Goal: Transaction & Acquisition: Obtain resource

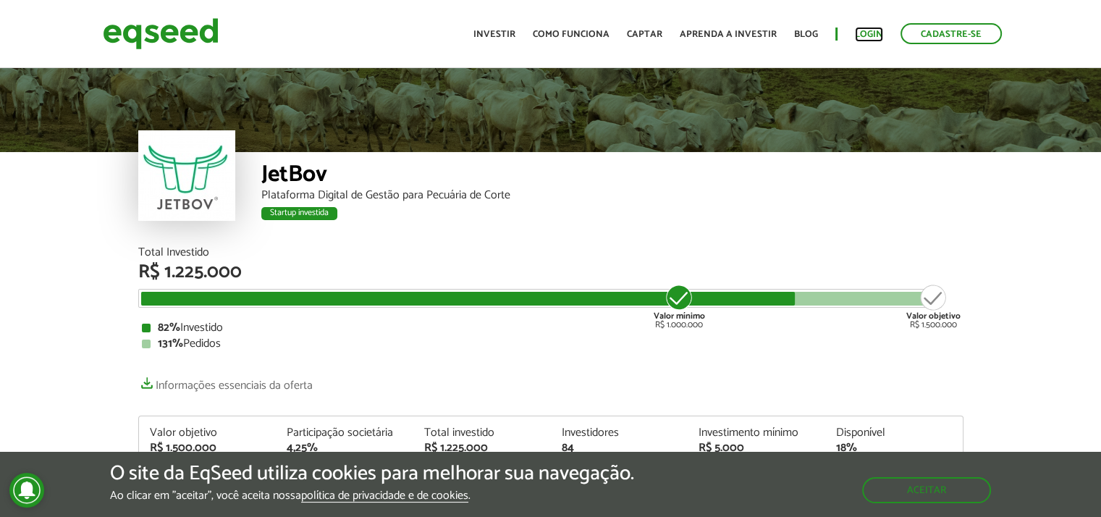
click at [863, 31] on link "Login" at bounding box center [869, 34] width 28 height 9
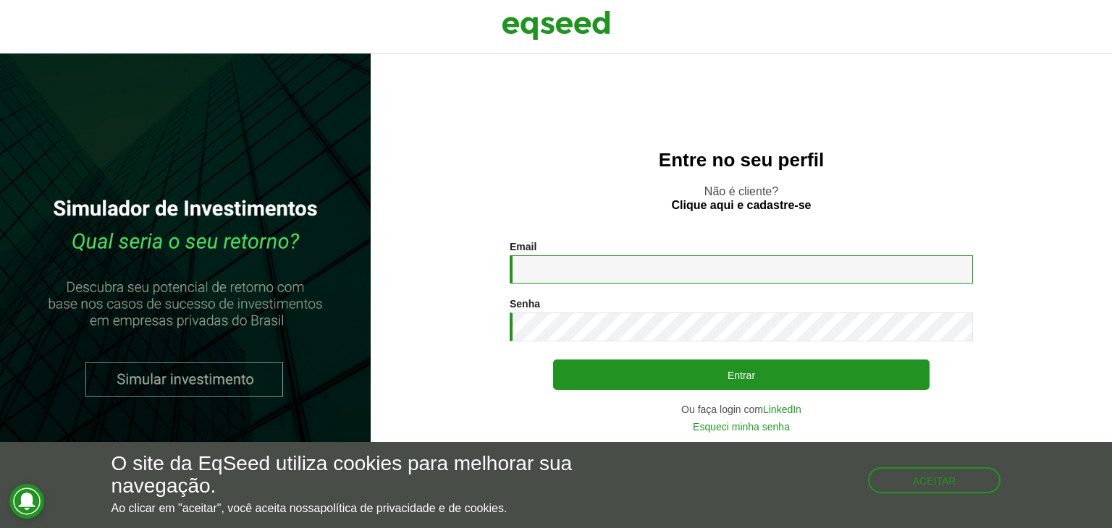
click at [624, 271] on input "Email *" at bounding box center [741, 269] width 463 height 28
type input "**********"
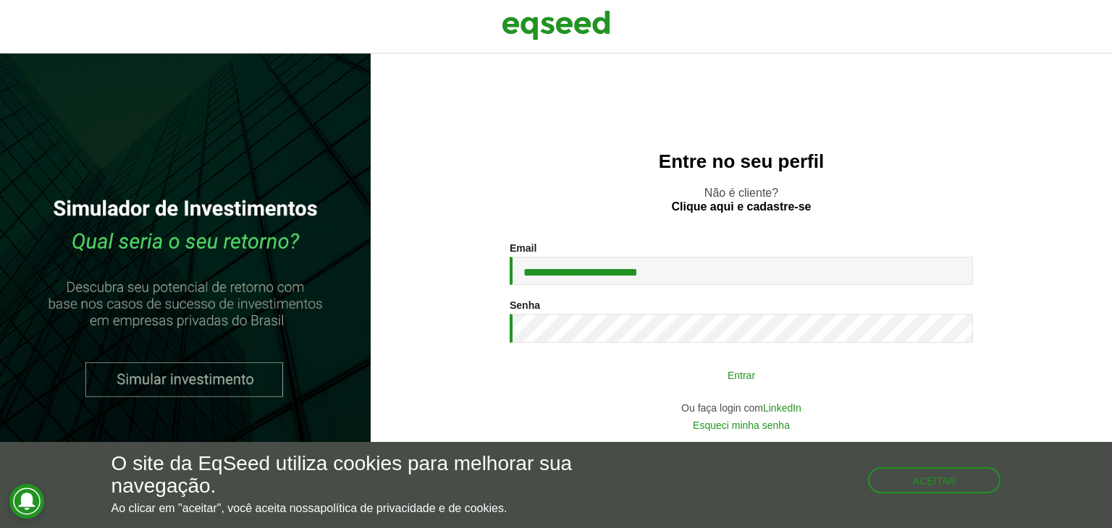
click at [753, 376] on button "Entrar" at bounding box center [741, 375] width 376 height 28
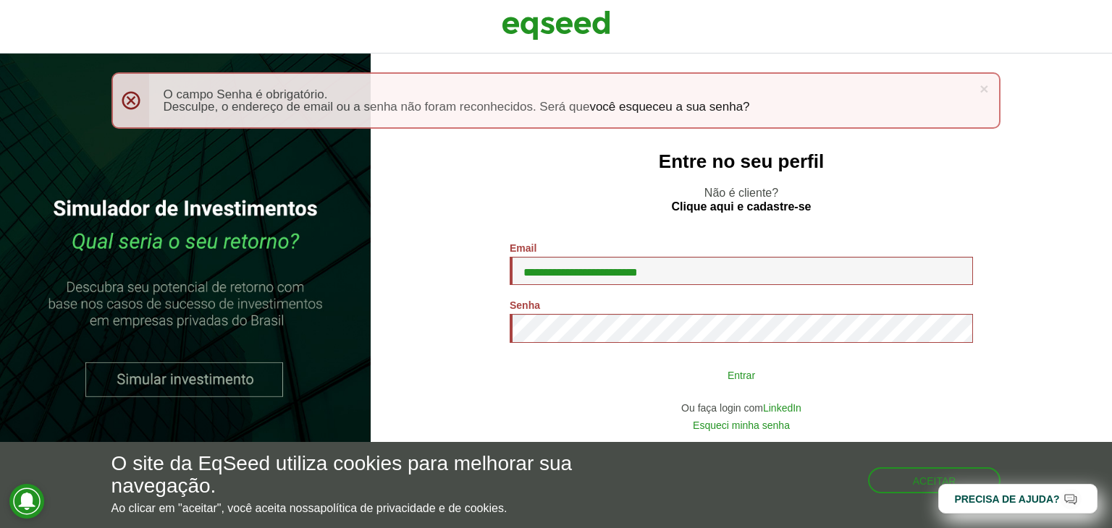
click at [698, 380] on button "Entrar" at bounding box center [741, 375] width 376 height 28
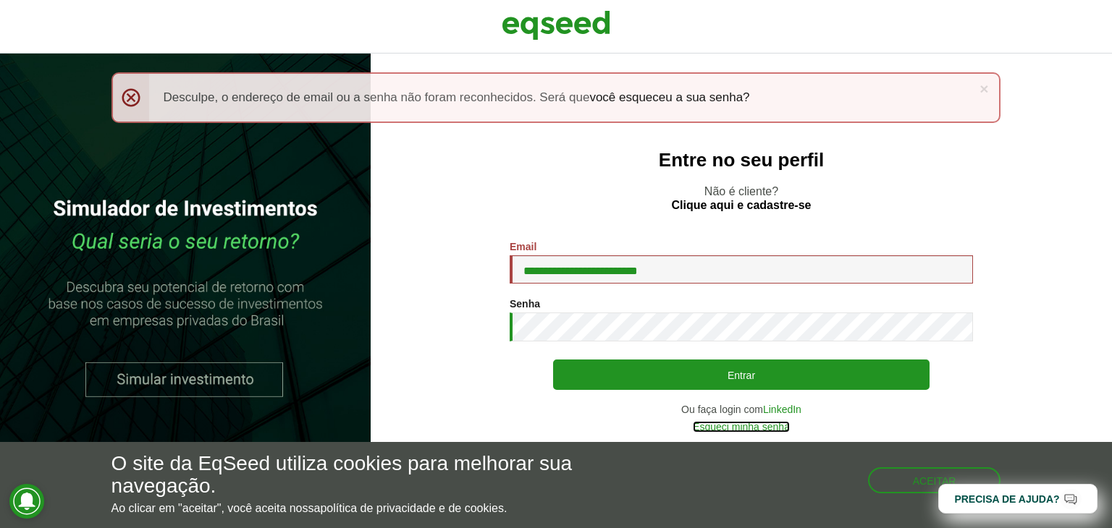
click at [743, 425] on link "Esqueci minha senha" at bounding box center [741, 427] width 97 height 10
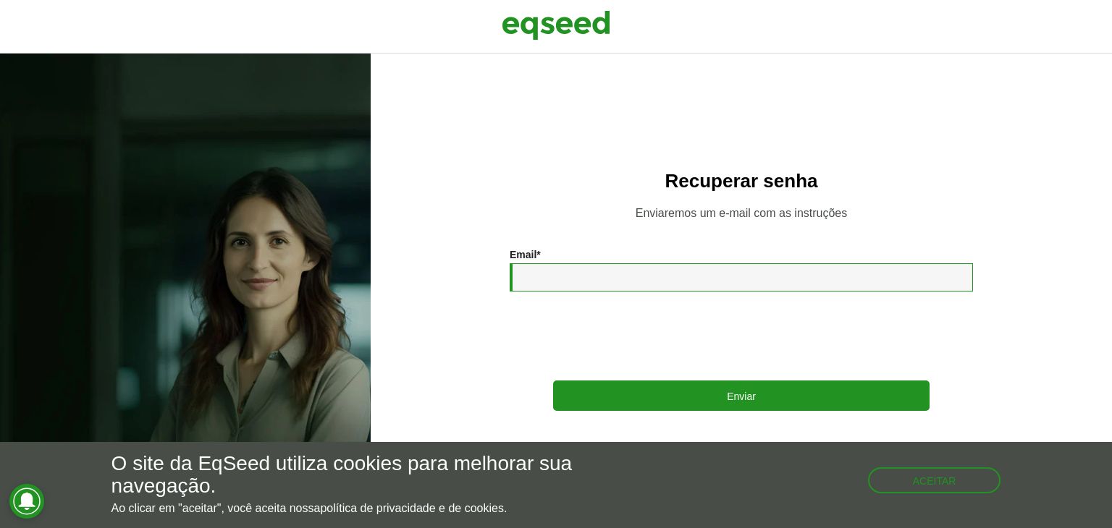
click at [651, 279] on input "Email *" at bounding box center [741, 277] width 463 height 28
type input "**********"
click at [446, 114] on div "**********" at bounding box center [741, 291] width 741 height 475
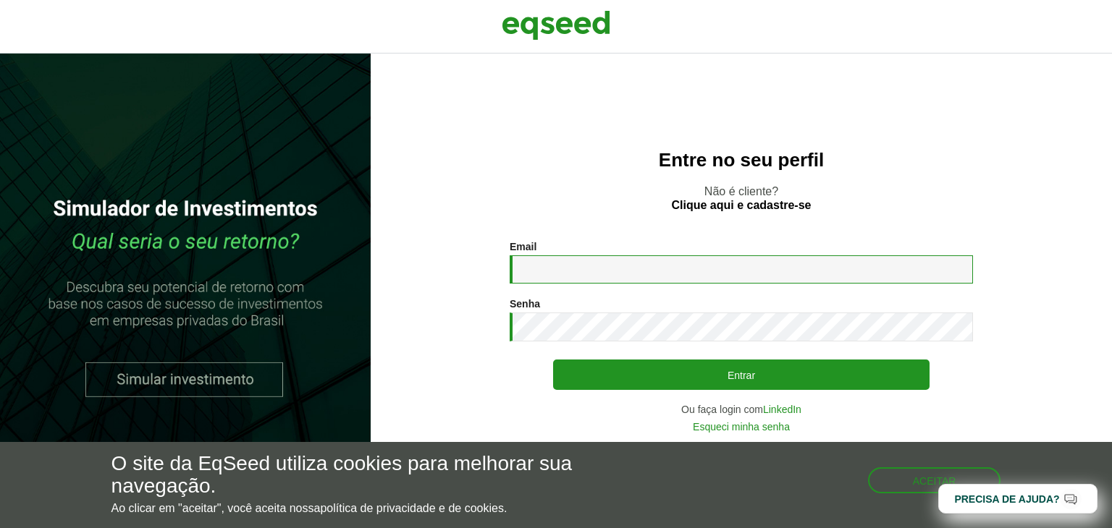
click at [548, 271] on input "Email *" at bounding box center [741, 269] width 463 height 28
type input "**********"
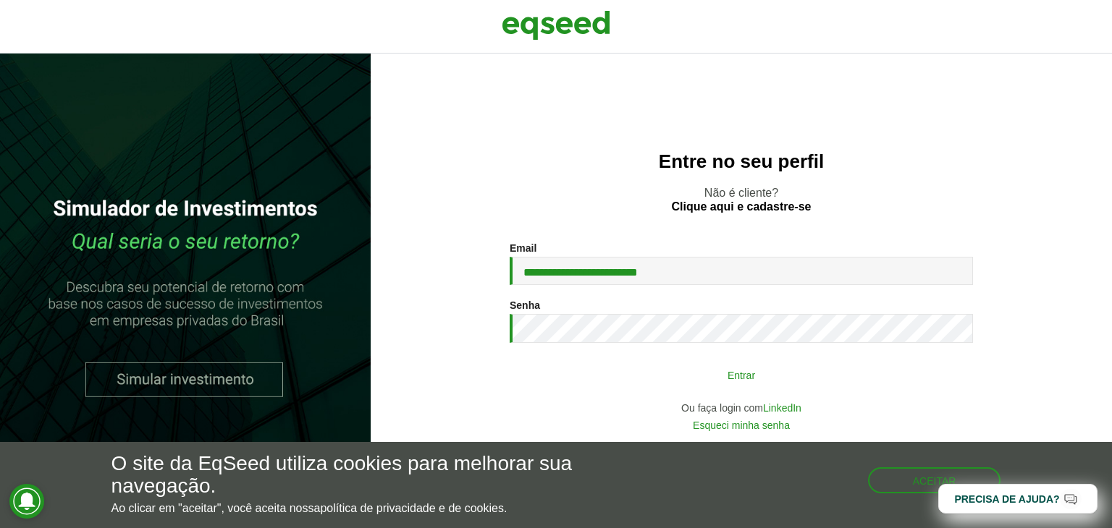
click at [716, 368] on button "Entrar" at bounding box center [741, 375] width 376 height 28
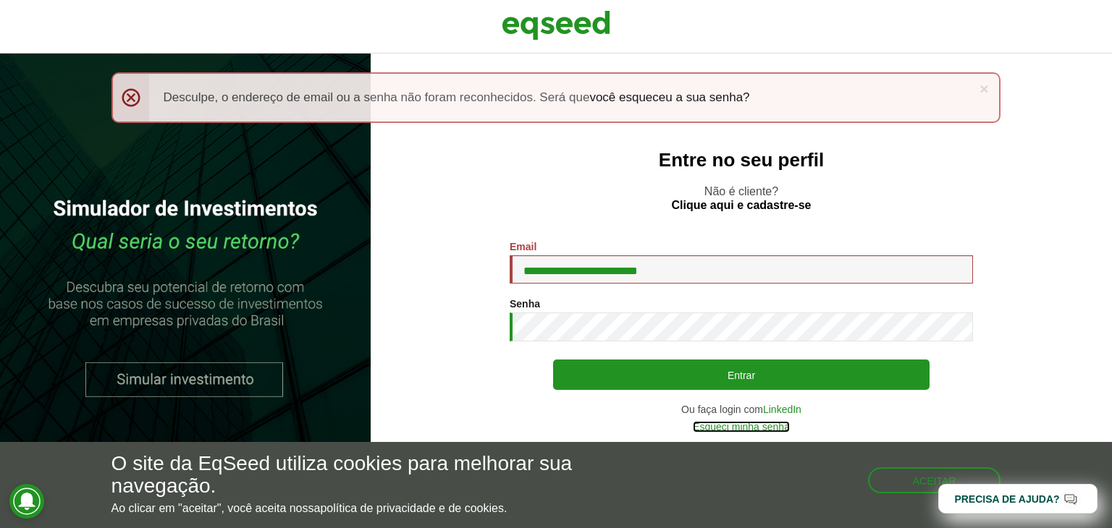
click at [750, 429] on link "Esqueci minha senha" at bounding box center [741, 427] width 97 height 10
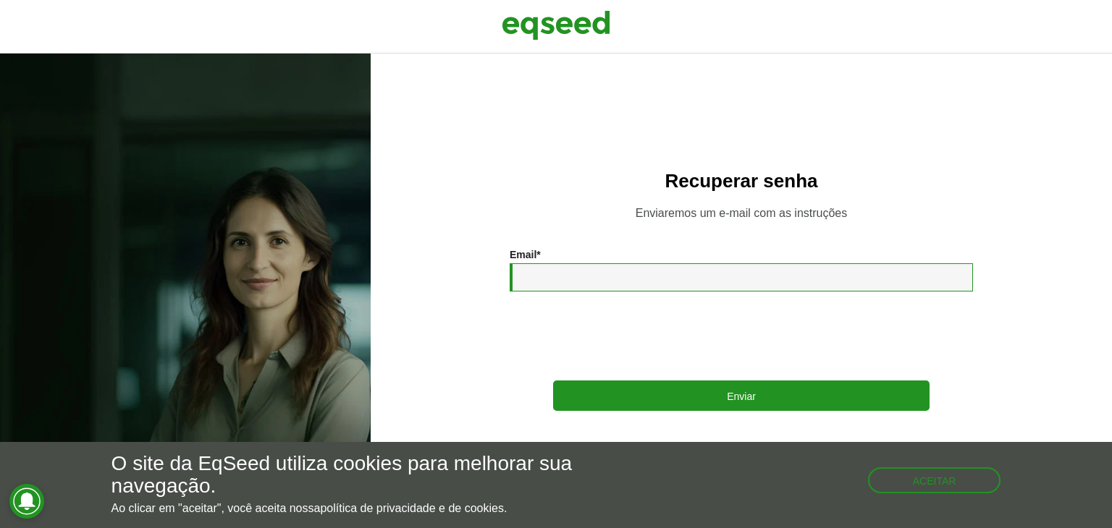
click at [552, 283] on input "Email *" at bounding box center [741, 277] width 463 height 28
type input "**********"
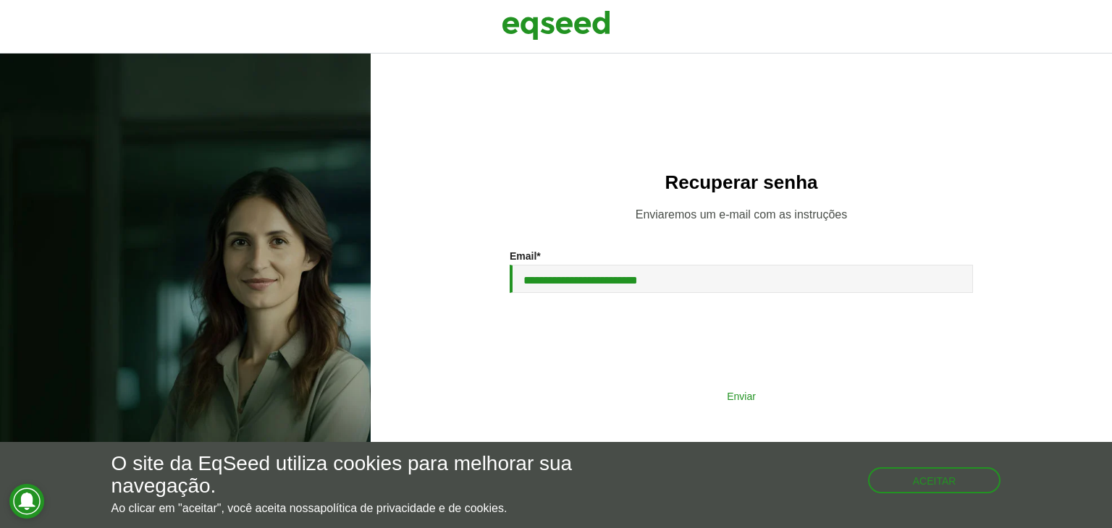
click at [719, 397] on button "Enviar" at bounding box center [741, 396] width 376 height 28
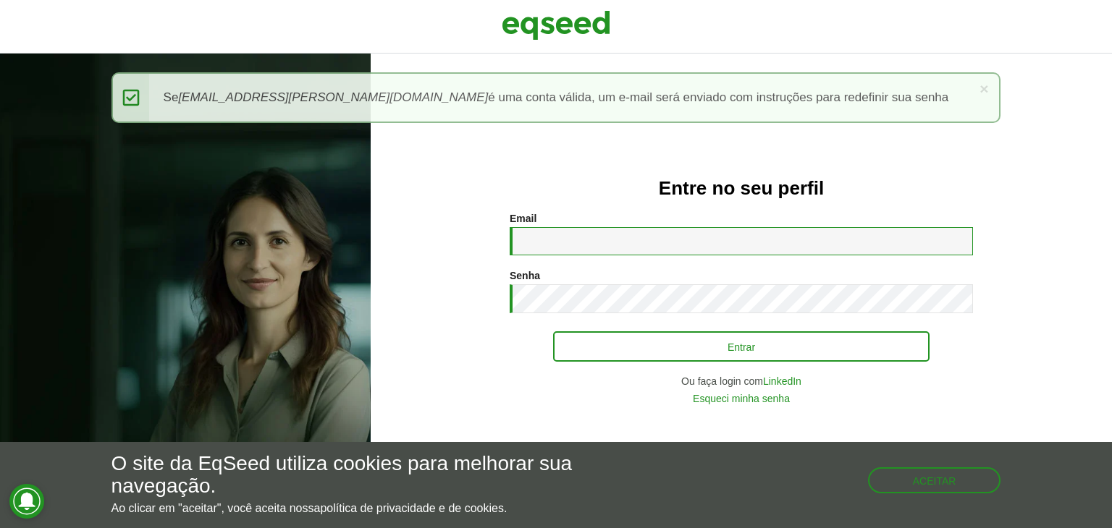
type input "**********"
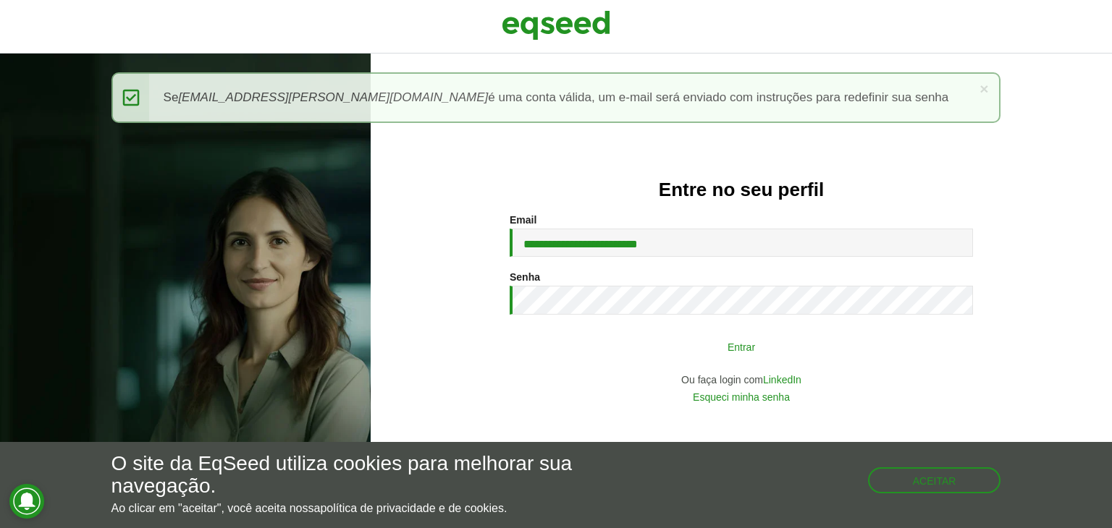
click at [700, 345] on button "Entrar" at bounding box center [741, 347] width 376 height 28
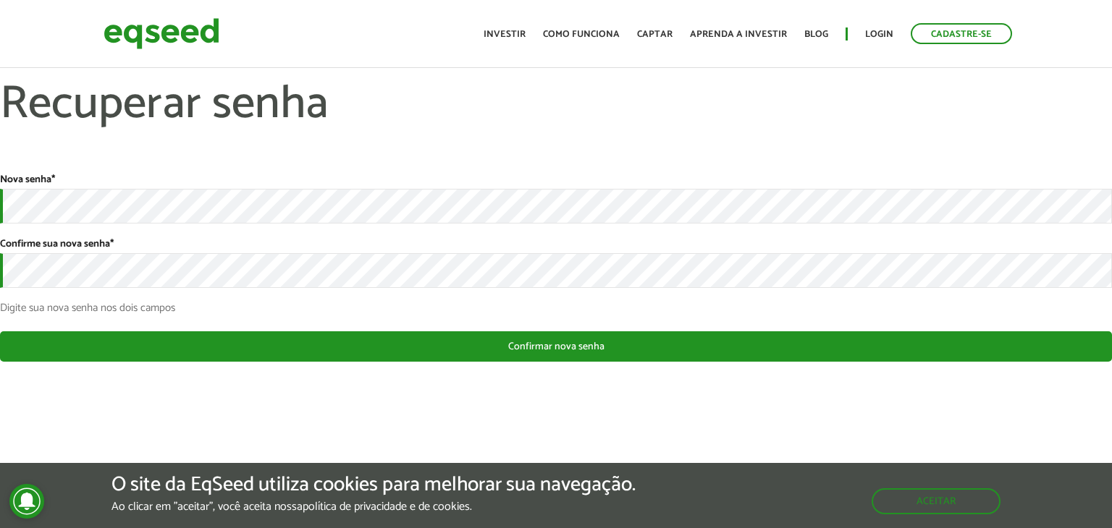
click at [156, 229] on div "Nova senha * Confirme sua nova senha * Digite sua nova senha nos dois campos" at bounding box center [556, 244] width 1112 height 140
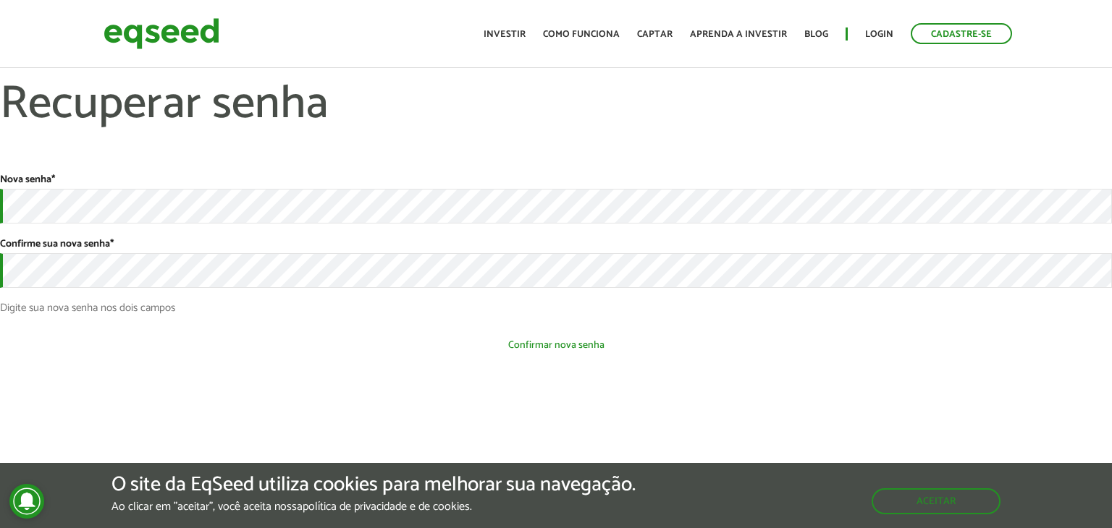
click at [570, 354] on button "Confirmar nova senha" at bounding box center [556, 345] width 1112 height 28
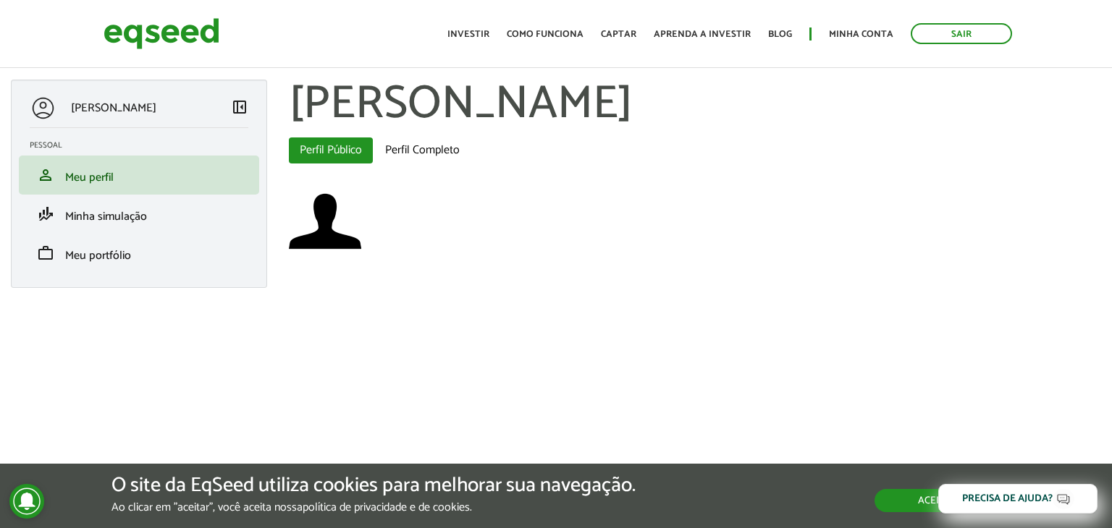
click at [909, 504] on button "Aceitar" at bounding box center [937, 500] width 126 height 23
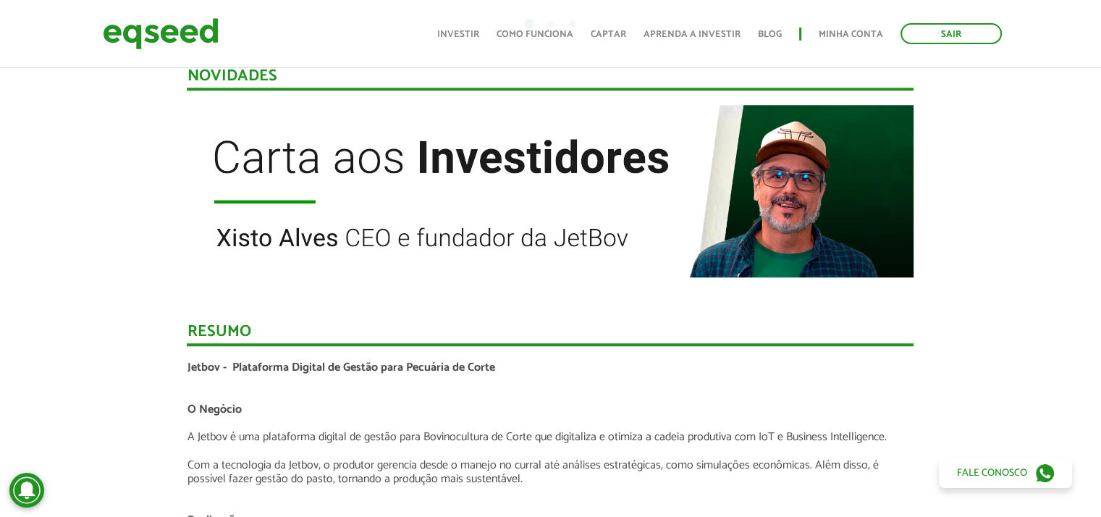
scroll to position [1332, 0]
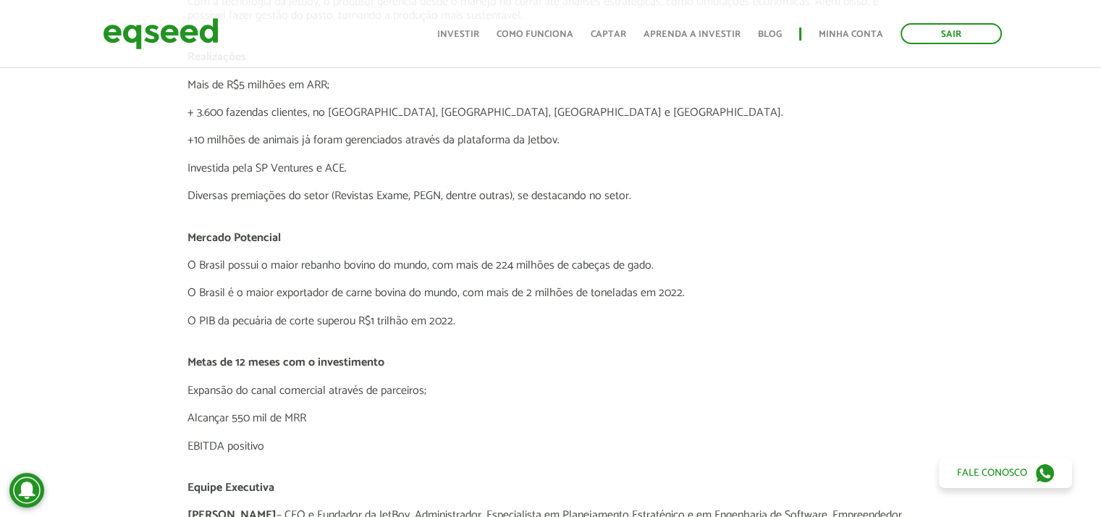
scroll to position [1737, 0]
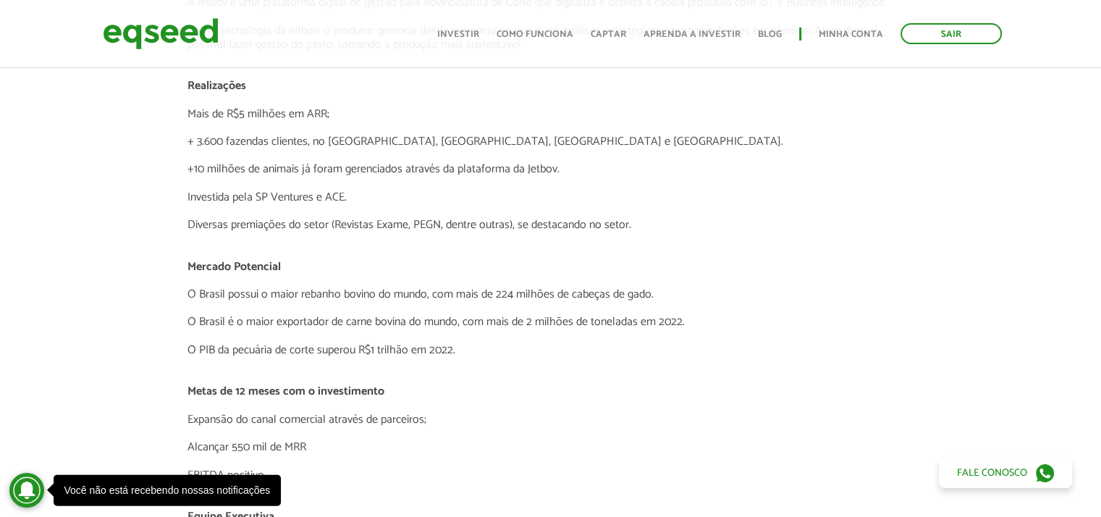
click at [0, 270] on div "Novidades Bate-papo com Cliente Bate-papo com Investidor | ACE Ventures Bate-pa…" at bounding box center [550, 272] width 1122 height 1889
click at [144, 412] on div "Novidades Bate-papo com Cliente Bate-papo com Investidor | ACE Ventures Bate-pa…" at bounding box center [550, 272] width 1122 height 1889
click at [551, 315] on p "O Brasil é o maior exportador de carne bovina do mundo, com mais de 2 milhões d…" at bounding box center [550, 322] width 727 height 14
click at [126, 253] on div "Novidades Bate-papo com Cliente Bate-papo com Investidor | ACE Ventures Bate-pa…" at bounding box center [550, 272] width 1122 height 1889
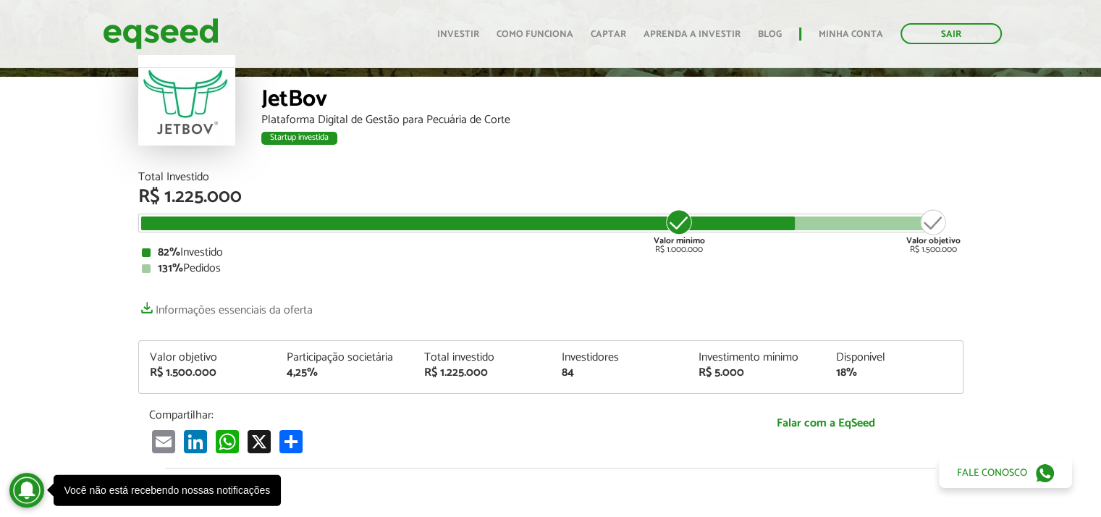
scroll to position [0, 0]
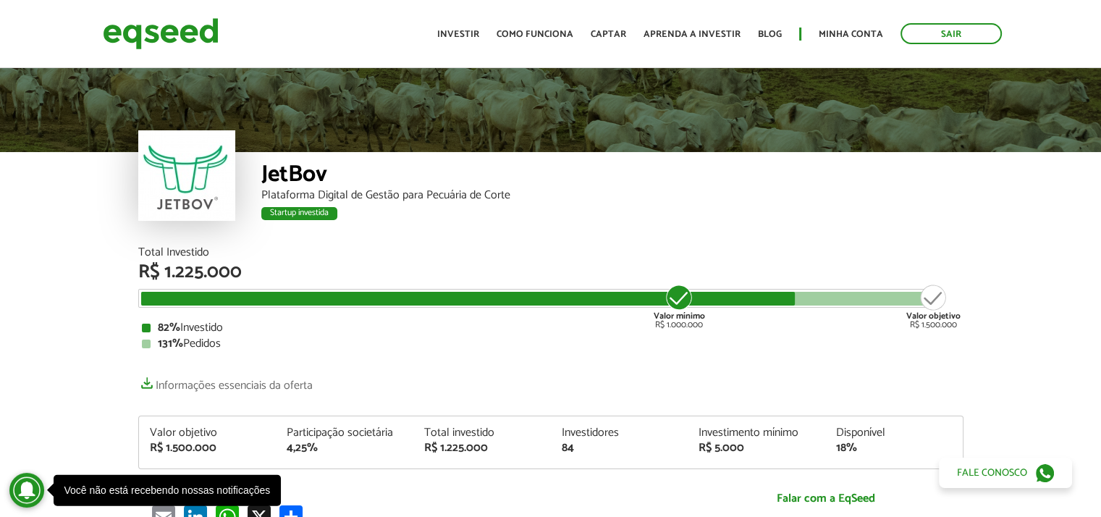
click at [297, 175] on div "JetBov" at bounding box center [612, 176] width 702 height 27
click at [177, 184] on div at bounding box center [186, 175] width 97 height 90
click at [310, 213] on div "Startup investida" at bounding box center [299, 213] width 76 height 13
click at [470, 37] on link "Investir" at bounding box center [458, 34] width 42 height 9
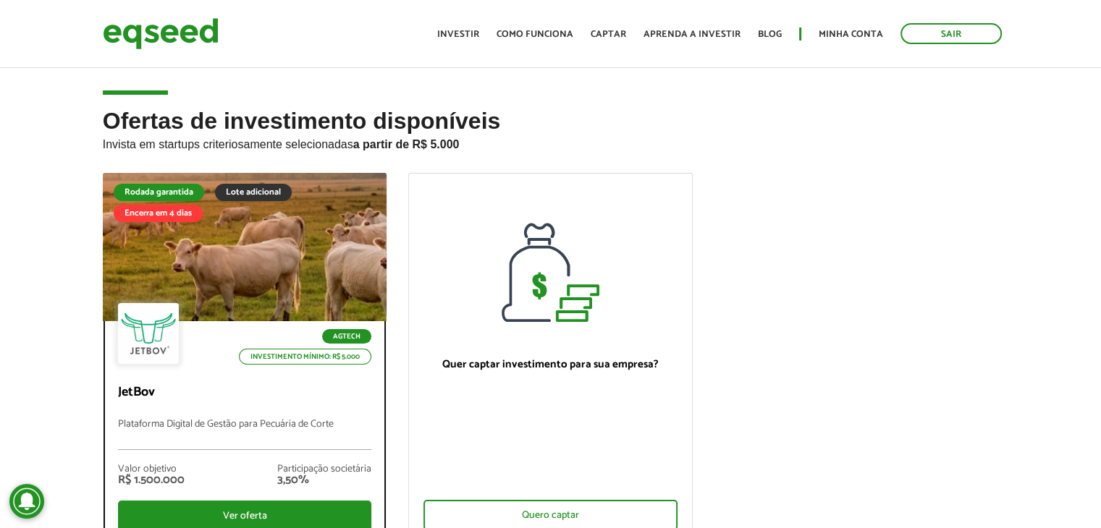
click at [255, 292] on div at bounding box center [244, 247] width 341 height 178
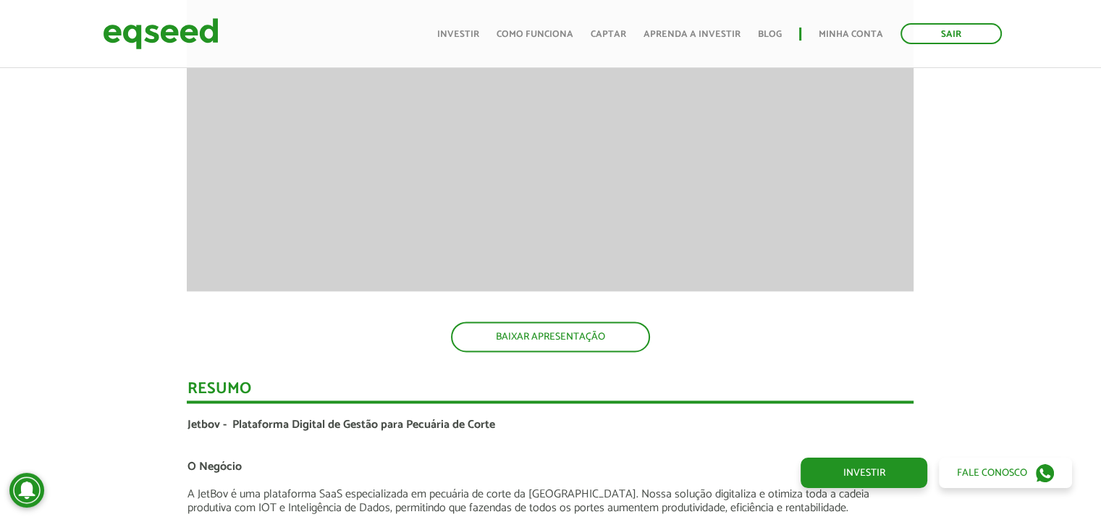
scroll to position [2200, 0]
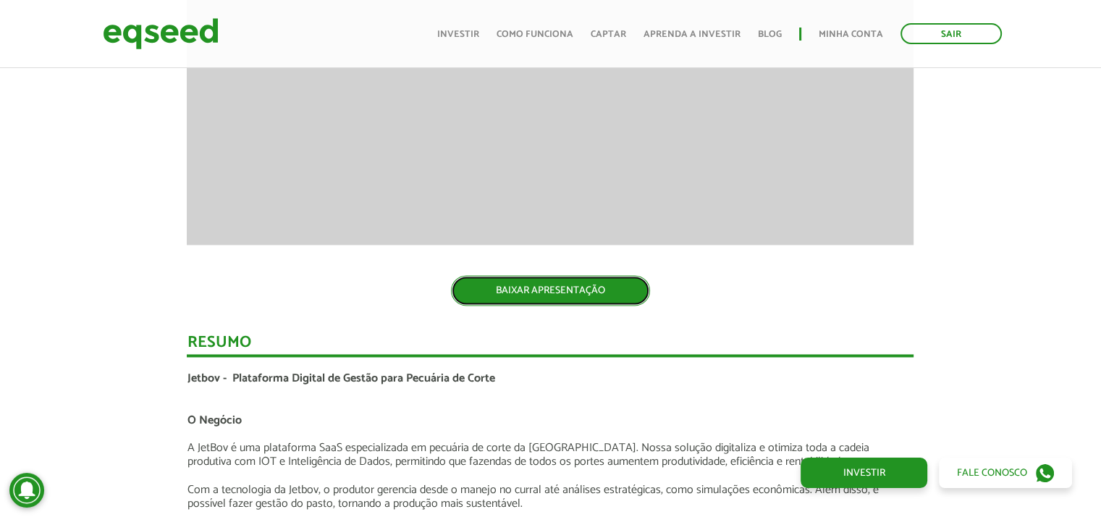
click at [591, 289] on link "BAIXAR APRESENTAÇÃO" at bounding box center [550, 290] width 199 height 30
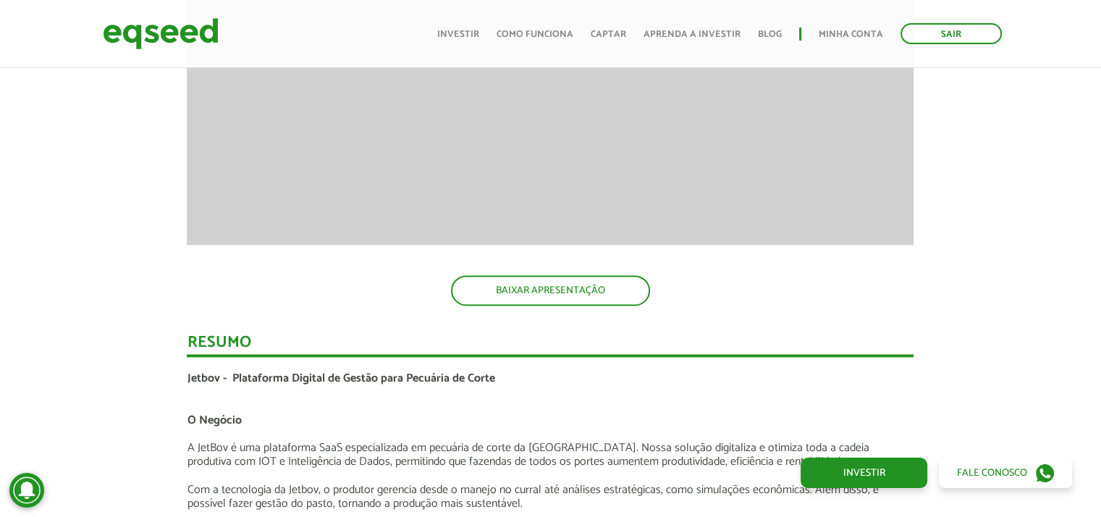
click at [80, 268] on div "Novidades Análise da Oferta 1 Lançamento ao vivo | JetBov Apresentação aos inve…" at bounding box center [550, 483] width 1122 height 3122
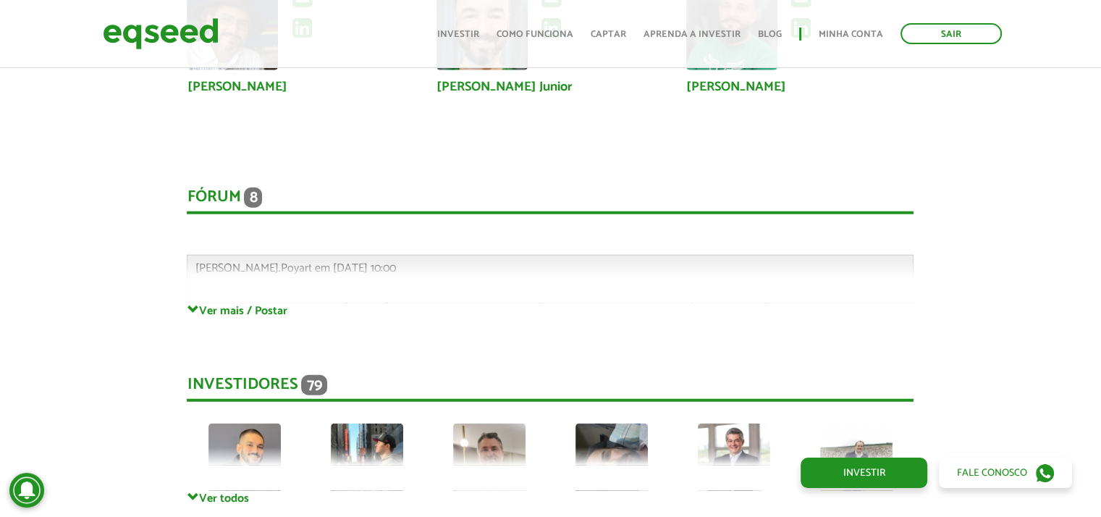
scroll to position [3763, 0]
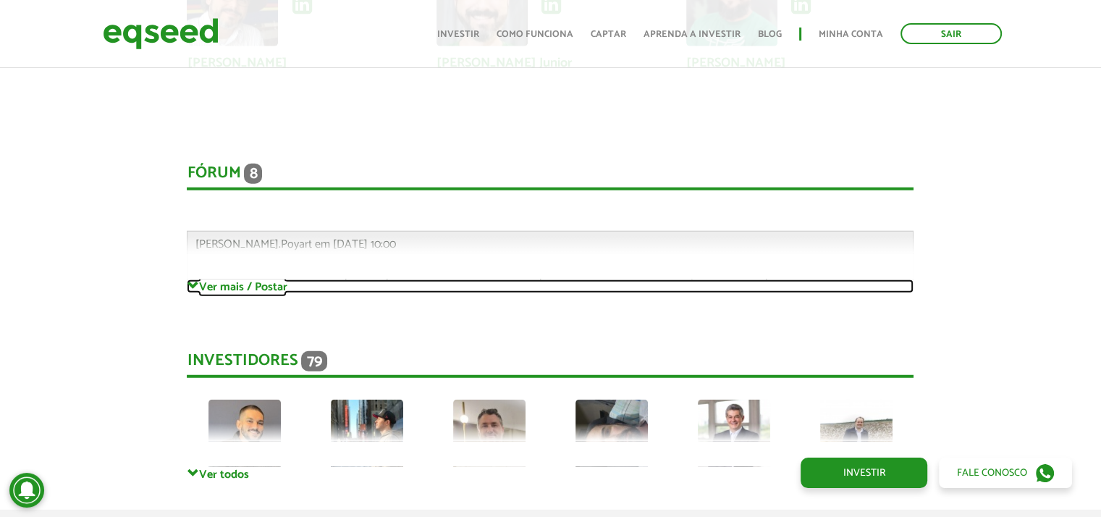
click at [221, 287] on link "Ver mais / Postar" at bounding box center [550, 286] width 727 height 14
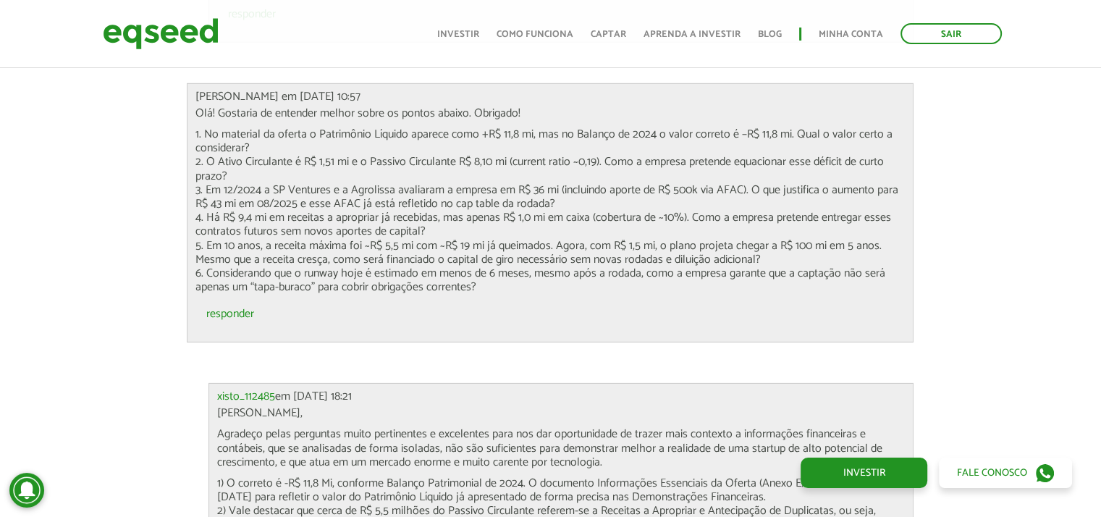
scroll to position [4690, 0]
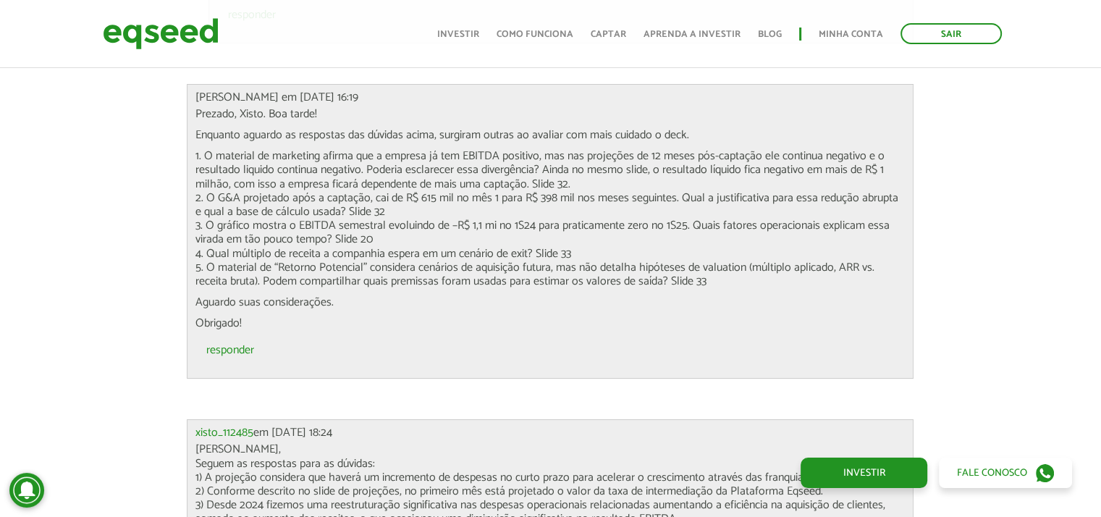
scroll to position [5645, 0]
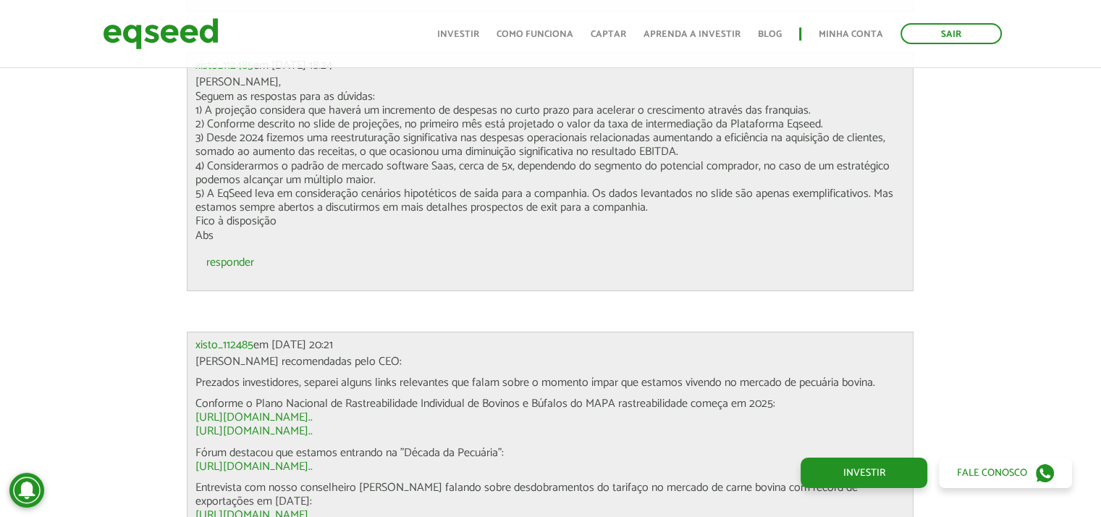
scroll to position [6016, 0]
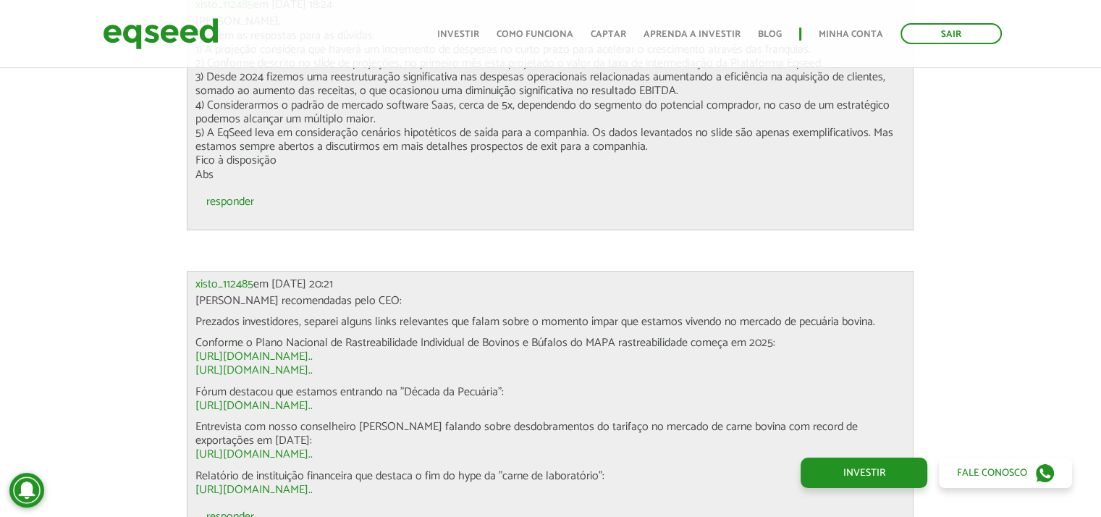
scroll to position [6074, 0]
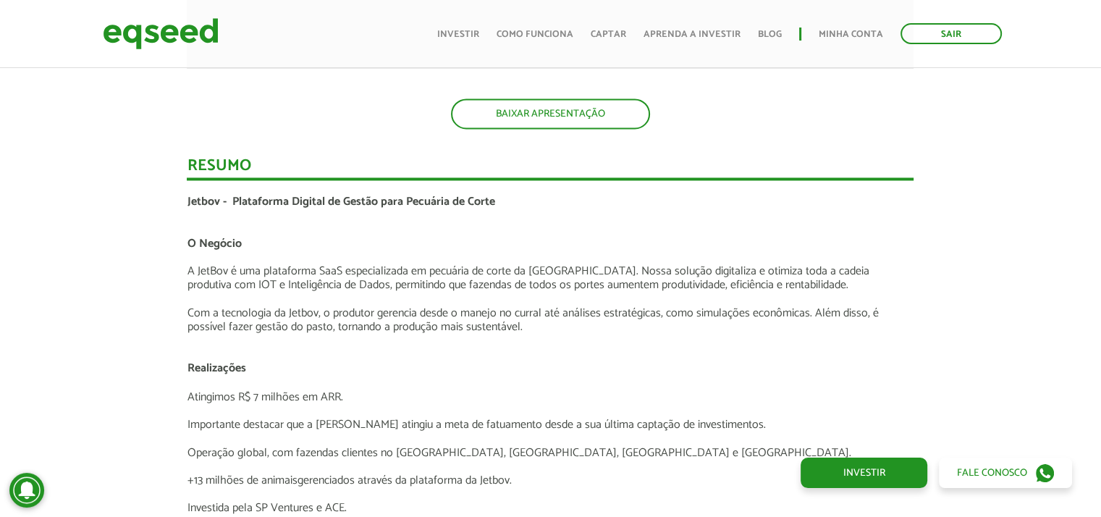
scroll to position [2385, 0]
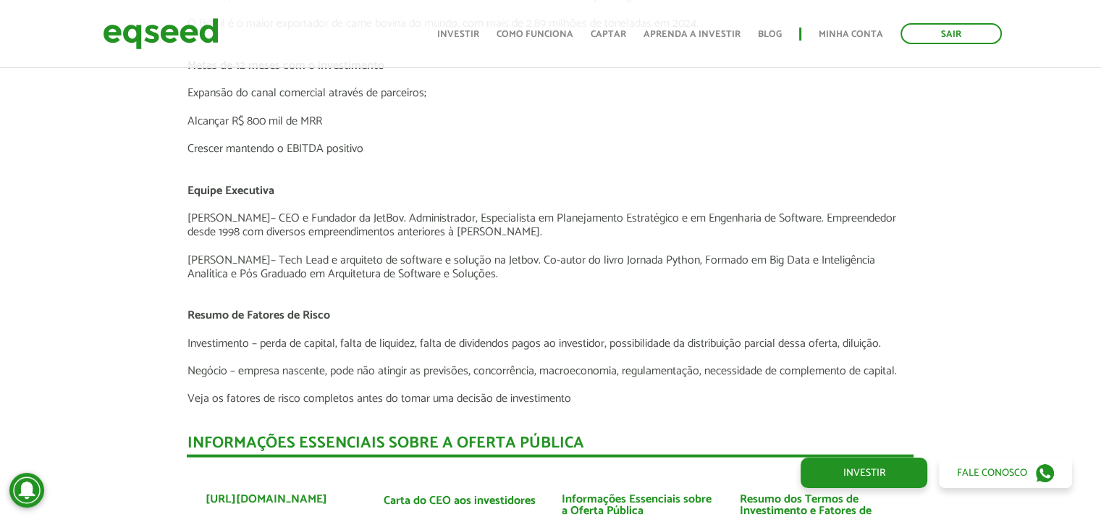
scroll to position [3022, 0]
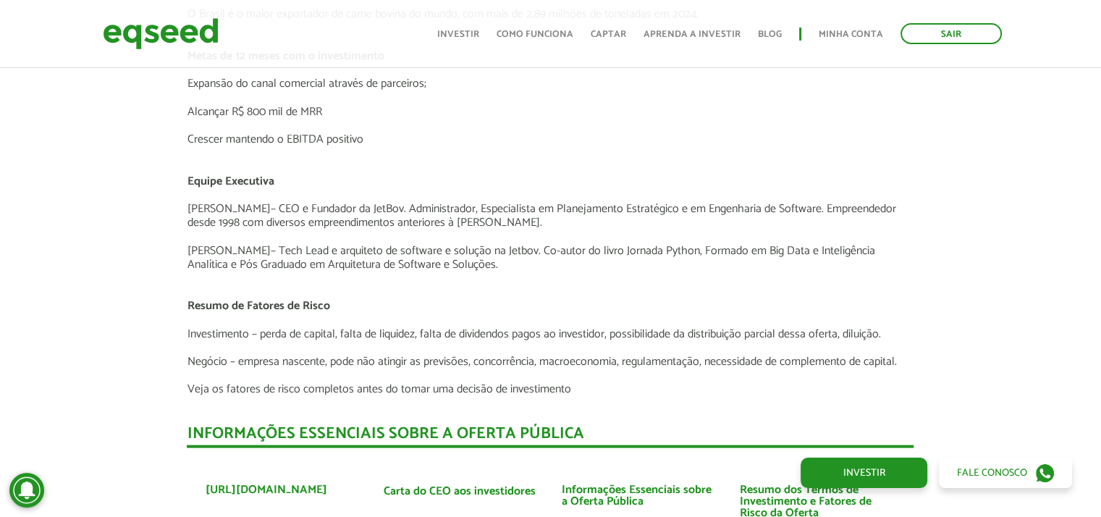
click at [714, 252] on p "[PERSON_NAME] – Tech Lead e arquiteto de software e solução na [GEOGRAPHIC_DATA…" at bounding box center [550, 258] width 727 height 28
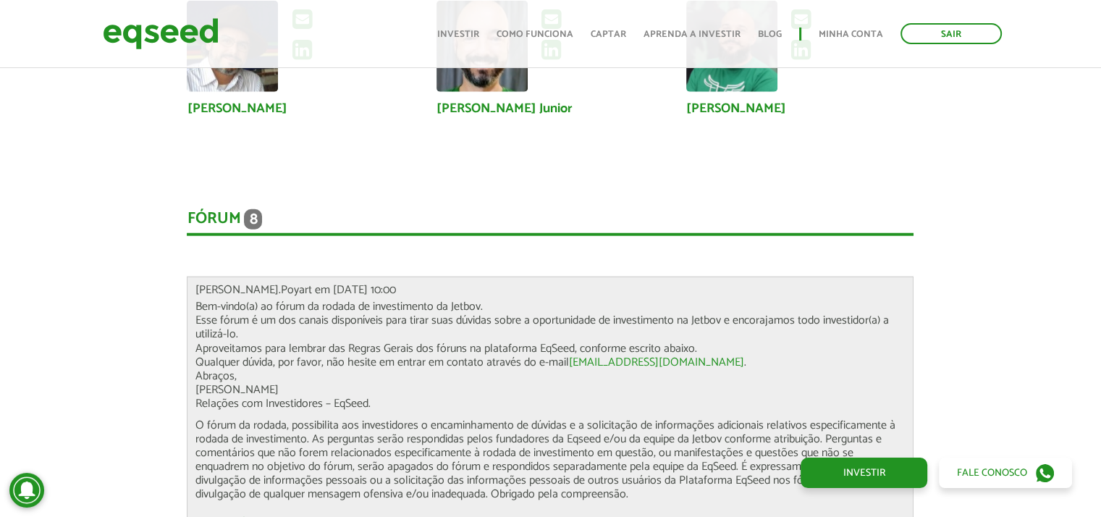
scroll to position [3891, 0]
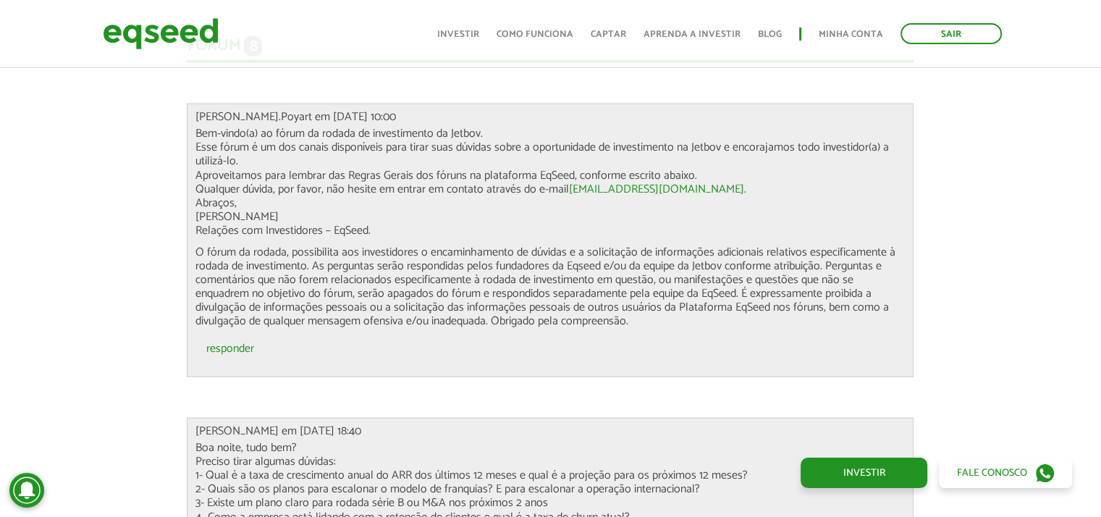
click at [119, 348] on div "Novidades Análise da Oferta 1 Lançamento ao vivo | JetBov Apresentação aos inve…" at bounding box center [550, 117] width 1122 height 5772
